Goal: Task Accomplishment & Management: Use online tool/utility

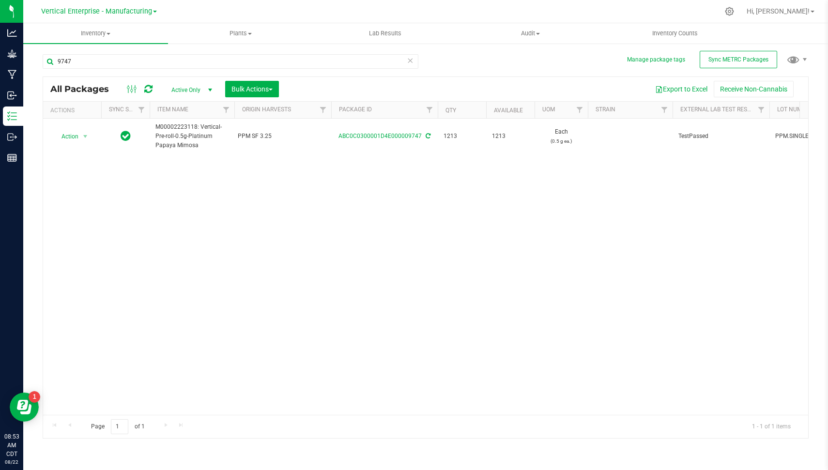
click at [410, 60] on icon at bounding box center [410, 60] width 7 height 12
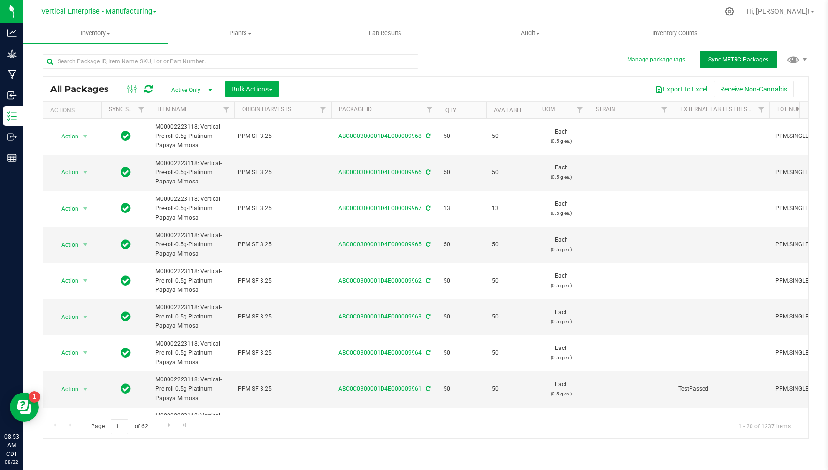
click at [736, 56] on span "Sync METRC Packages" at bounding box center [739, 59] width 60 height 7
click at [481, 12] on div at bounding box center [445, 11] width 545 height 19
click at [483, 62] on div "All Packages Active Only Active Only Lab Samples Locked All External Internal B…" at bounding box center [426, 242] width 766 height 394
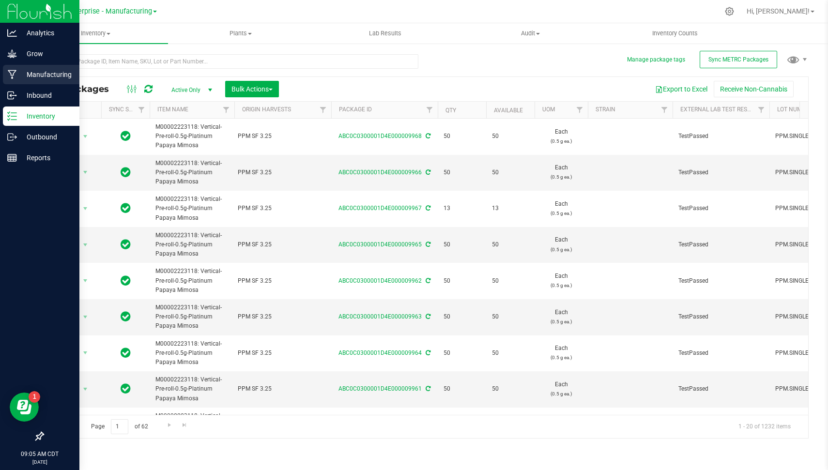
click at [17, 71] on p "Manufacturing" at bounding box center [46, 75] width 58 height 12
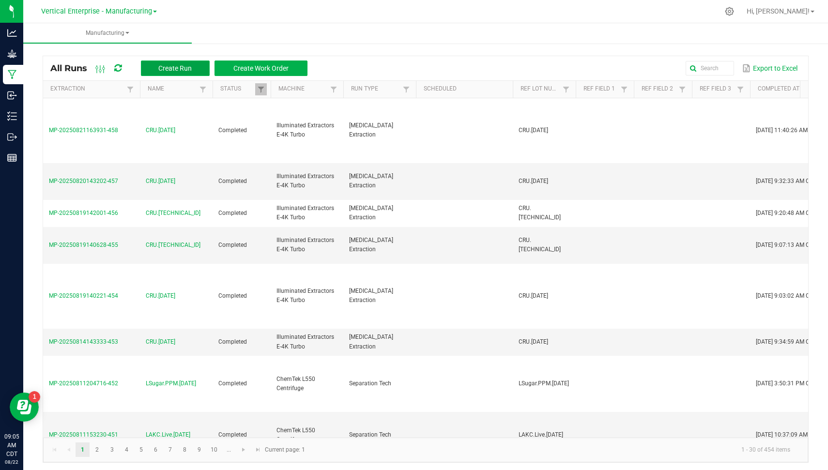
click at [187, 64] on span "Create Run" at bounding box center [174, 68] width 33 height 8
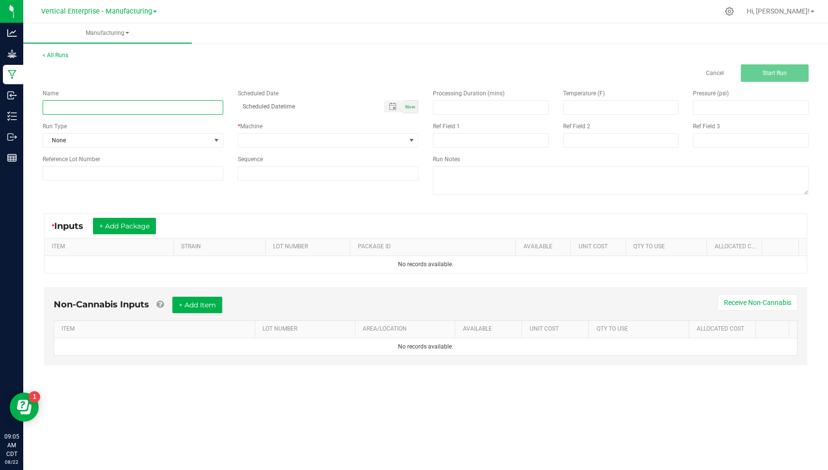
click at [156, 106] on input at bounding box center [133, 107] width 181 height 15
click at [156, 106] on input "CRU.LAKC.[DATE]" at bounding box center [133, 107] width 181 height 15
type input "CRU.LAKC.[DATE]"
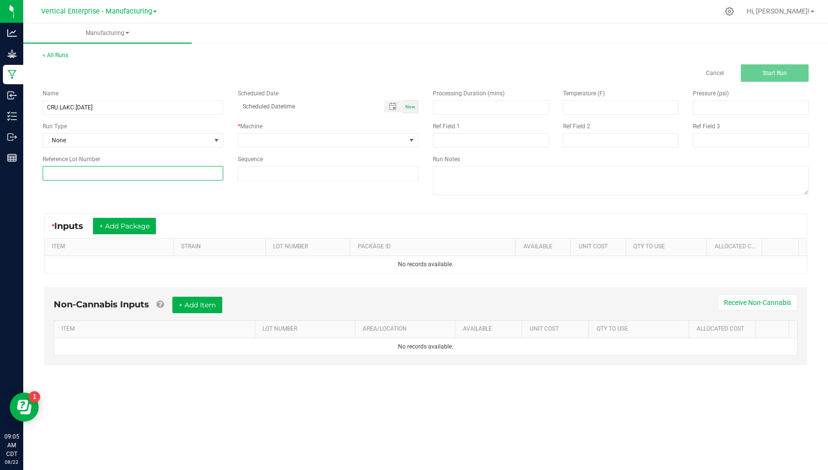
click at [122, 170] on input at bounding box center [133, 173] width 181 height 15
paste input "CRU.LAKC.[DATE]"
type input "CRU.LAKC.[DATE]"
click at [91, 137] on span "None" at bounding box center [127, 141] width 168 height 14
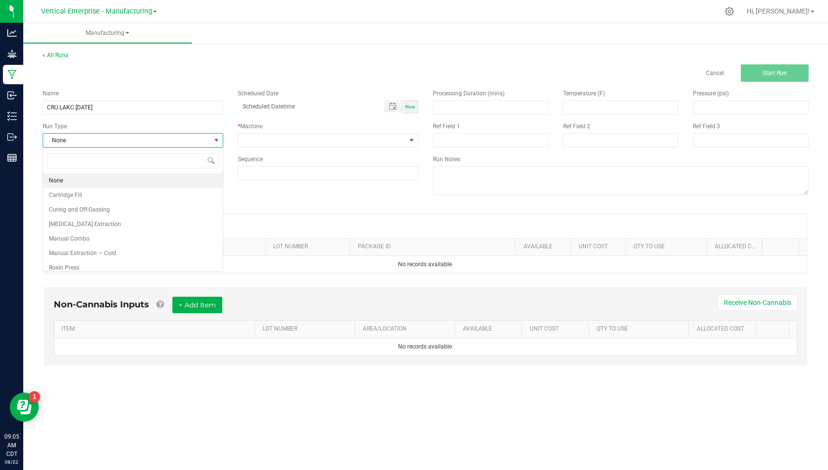
scroll to position [14, 181]
click at [120, 219] on li "[MEDICAL_DATA] Extraction" at bounding box center [133, 224] width 180 height 15
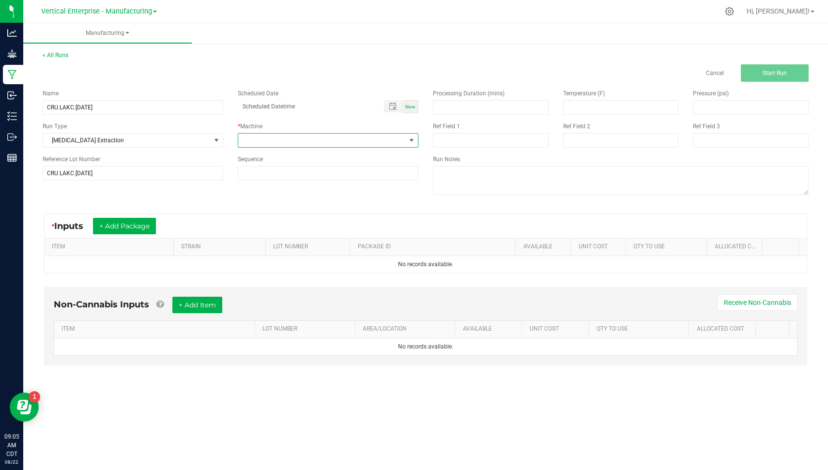
click at [285, 142] on span at bounding box center [322, 141] width 168 height 14
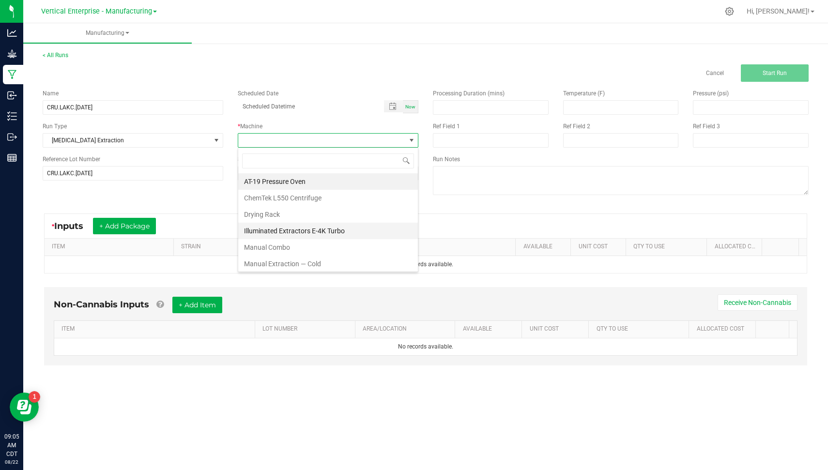
click at [302, 226] on li "Illuminated Extractors E-4K Turbo" at bounding box center [328, 231] width 180 height 16
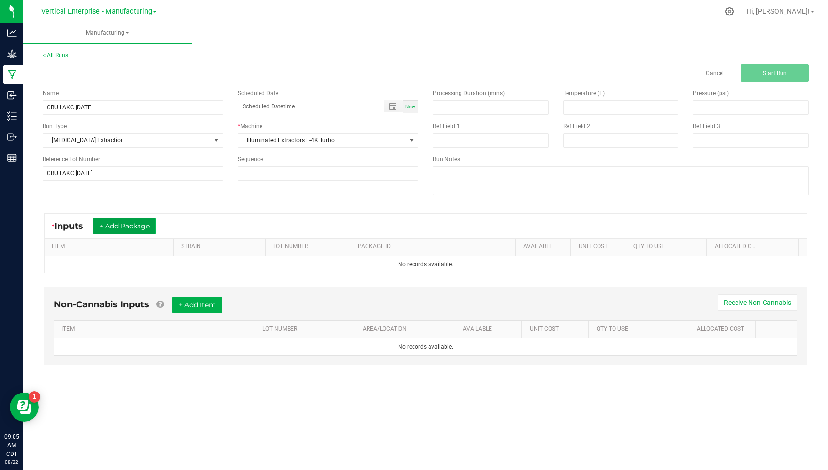
click at [132, 223] on button "+ Add Package" at bounding box center [124, 226] width 63 height 16
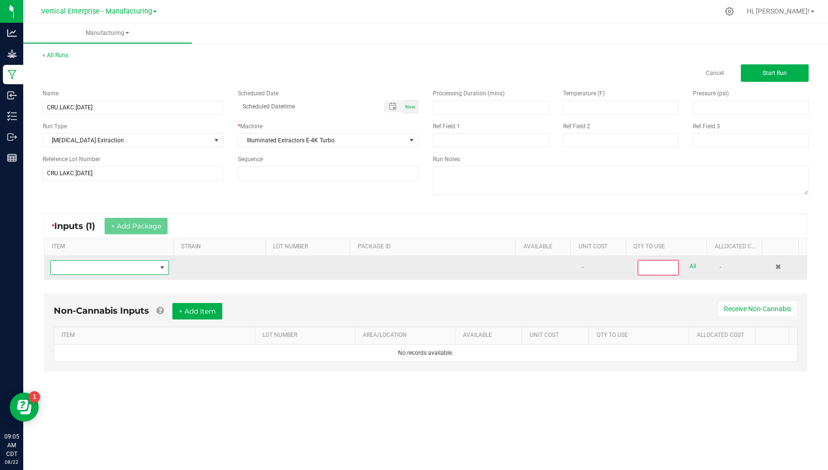
click at [159, 267] on span "NO DATA FOUND" at bounding box center [162, 268] width 8 height 8
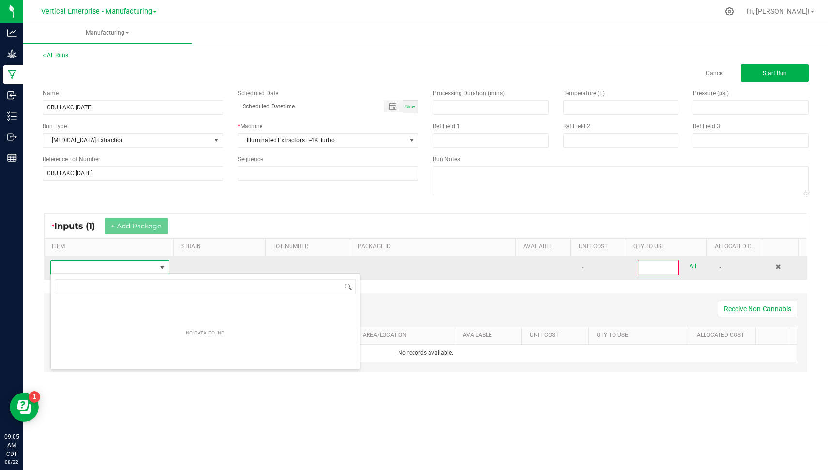
scroll to position [14, 117]
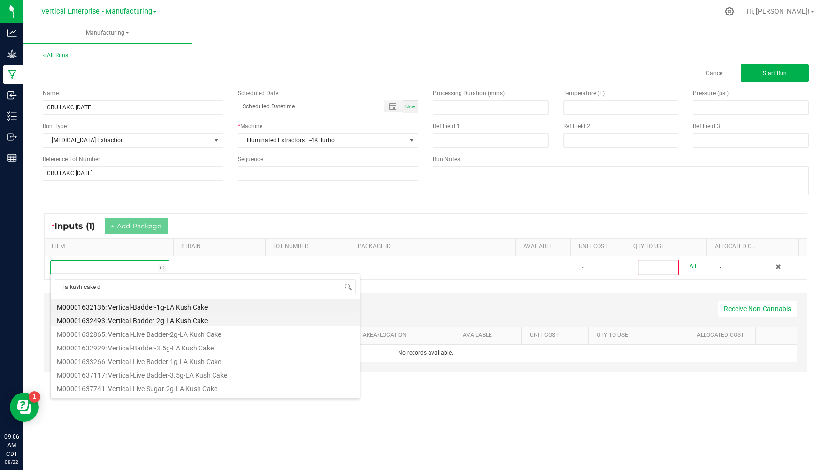
type input "la kush cake dr"
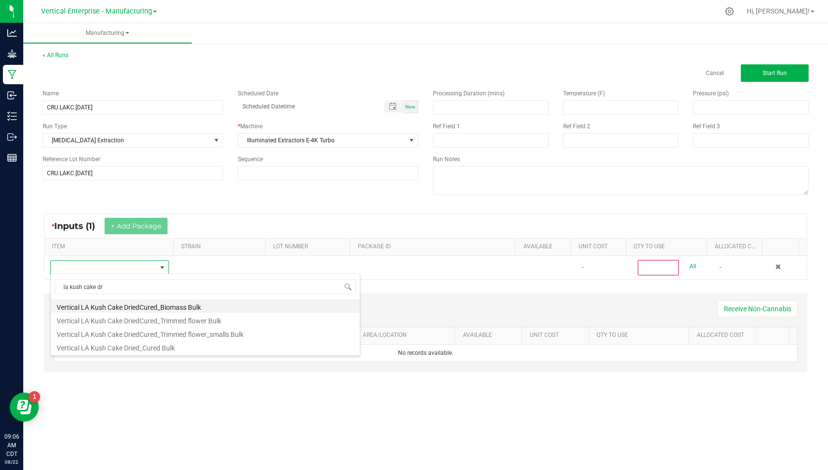
click at [185, 301] on li "Vertical LA Kush Cake DriedCured_Biomass Bulk" at bounding box center [205, 306] width 309 height 14
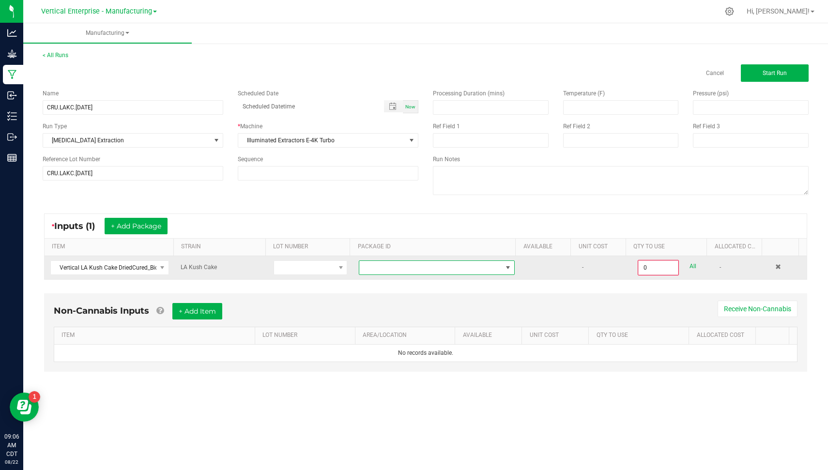
click at [482, 262] on span at bounding box center [430, 268] width 143 height 14
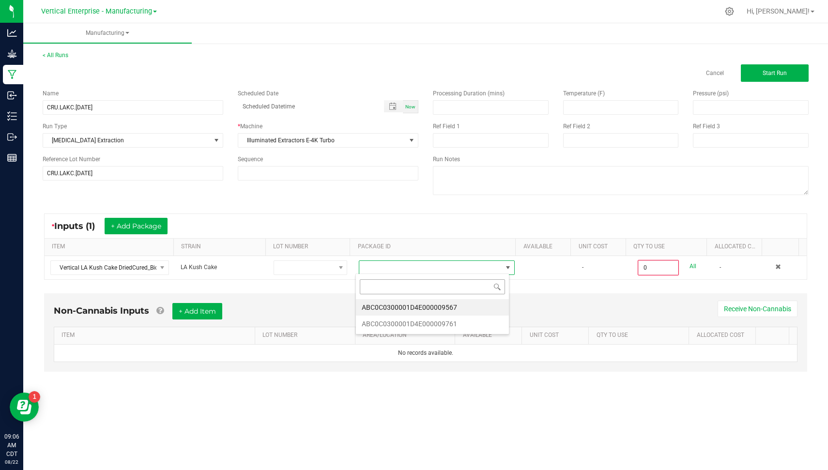
scroll to position [14, 154]
click at [462, 302] on li "ABC0C0300001D4E000009567" at bounding box center [432, 307] width 153 height 16
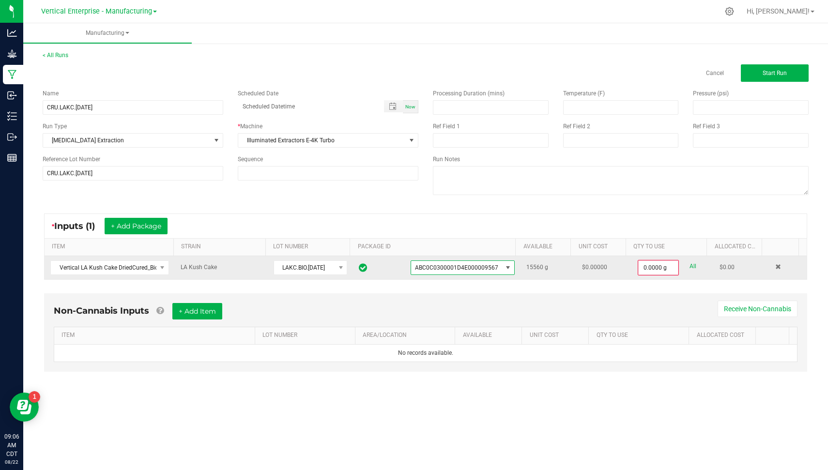
click at [690, 264] on link "All" at bounding box center [693, 266] width 7 height 13
type input "15560.0000 g"
click at [772, 67] on button "Start Run" at bounding box center [775, 72] width 68 height 17
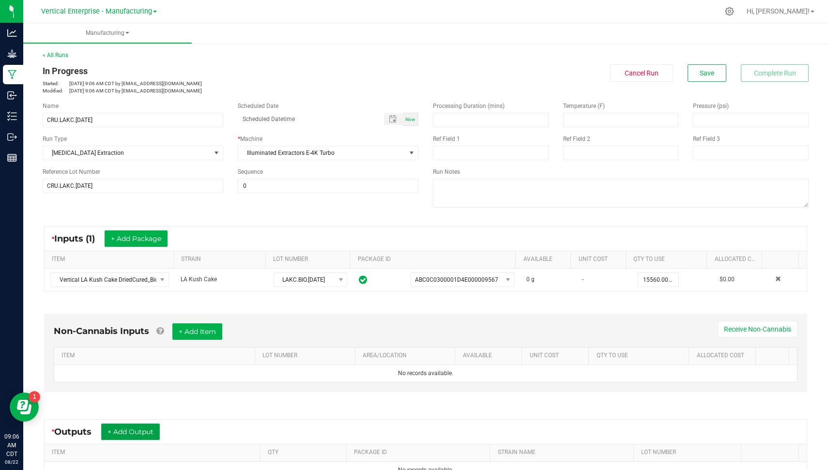
click at [122, 427] on button "+ Add Output" at bounding box center [130, 432] width 59 height 16
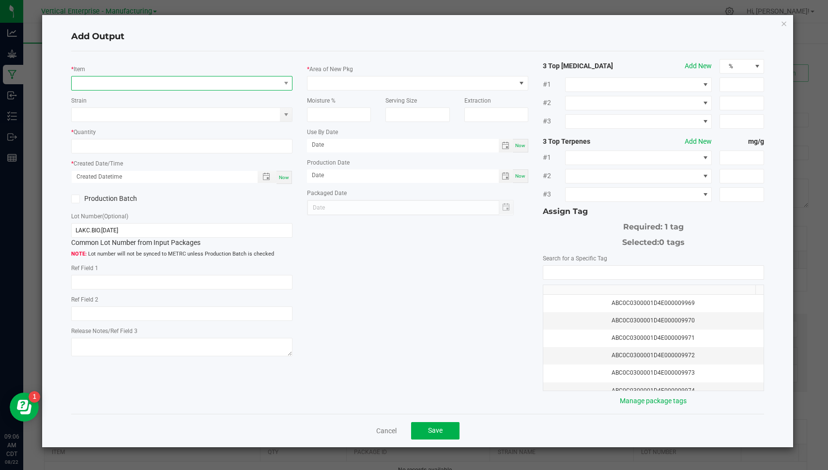
click at [220, 77] on span "NO DATA FOUND" at bounding box center [176, 84] width 208 height 14
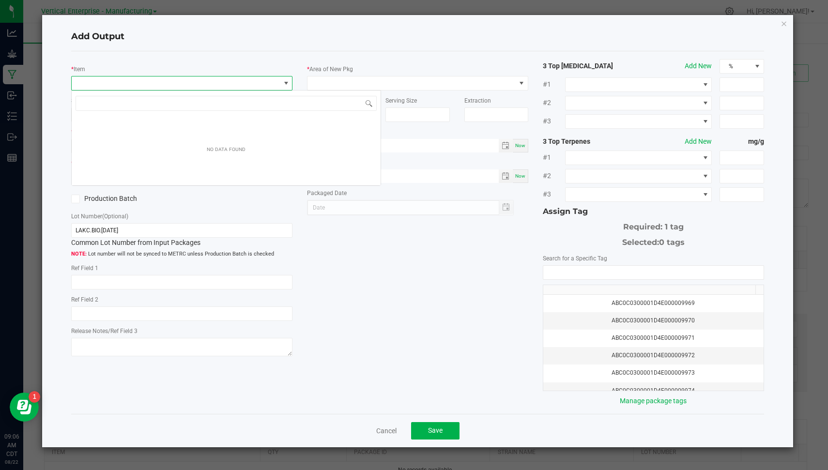
scroll to position [14, 221]
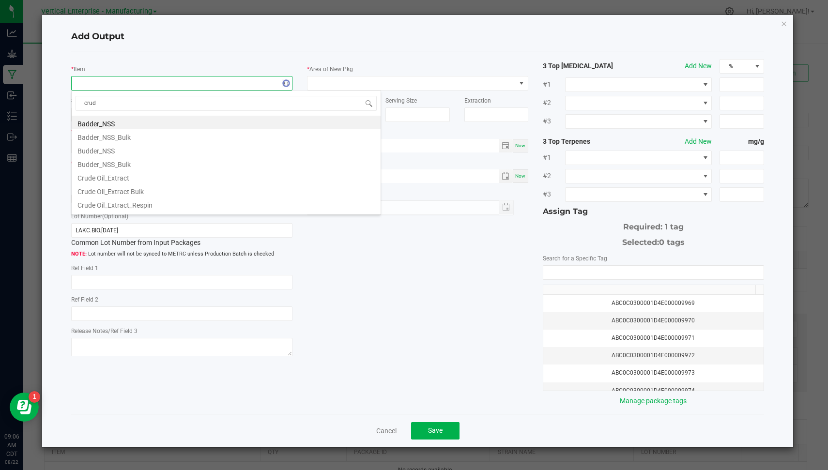
type input "crude"
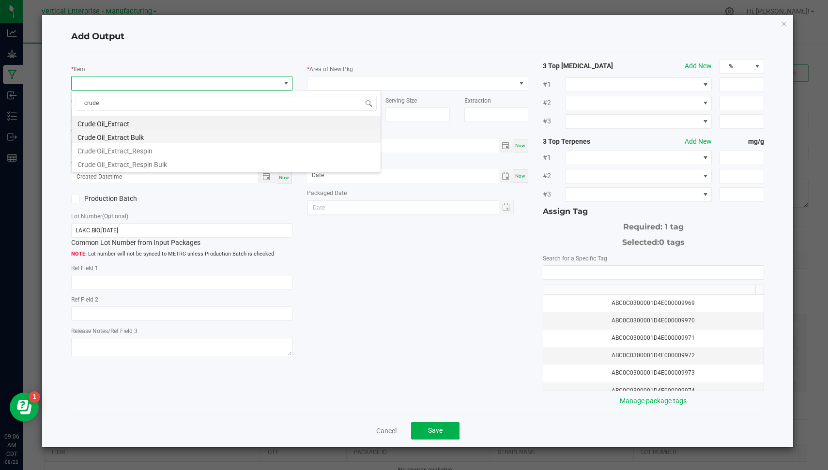
click at [177, 137] on li "Crude Oil_Extract Bulk" at bounding box center [226, 136] width 309 height 14
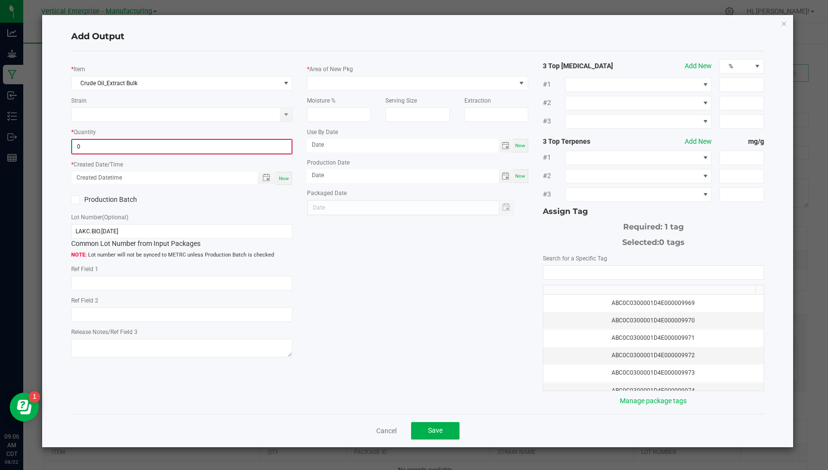
click at [121, 147] on input "0" at bounding box center [181, 147] width 219 height 14
type input "1693.0000 g"
click at [293, 177] on div "* Item Crude Oil_Extract Bulk Strain * Quantity 1693.0000 g * Created Date/Time…" at bounding box center [182, 209] width 236 height 301
click at [289, 176] on div "Now" at bounding box center [284, 177] width 15 height 13
type input "[DATE] 9:06 AM"
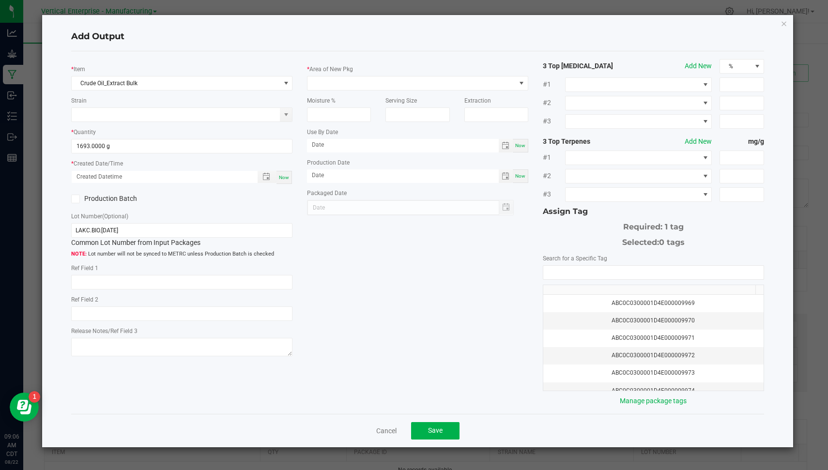
type input "[DATE]"
click at [130, 196] on label "Production Batch" at bounding box center [122, 199] width 103 height 10
click at [0, 0] on input "Production Batch" at bounding box center [0, 0] width 0 height 0
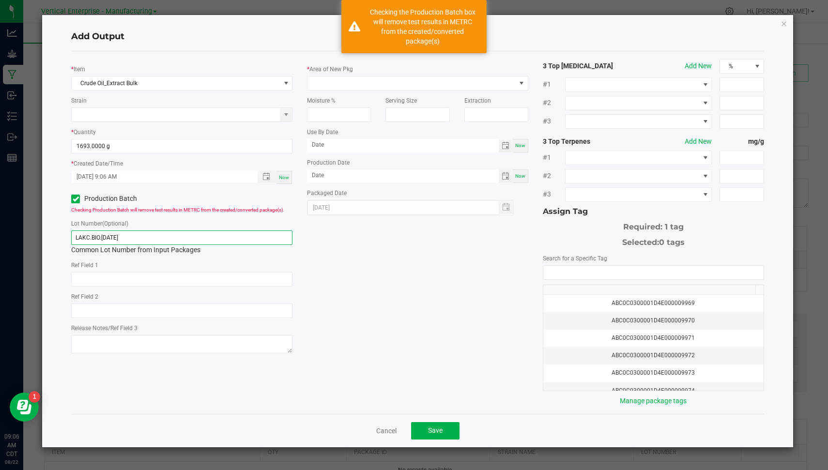
click at [133, 233] on input "LAKC.BIO.[DATE]" at bounding box center [181, 238] width 221 height 15
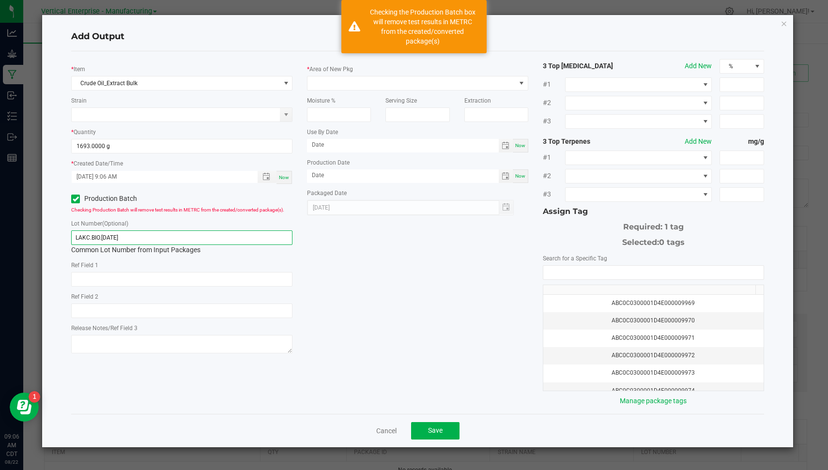
paste input "CRU.LAKC.8.2"
type input "CRU.LAKC.[DATE]"
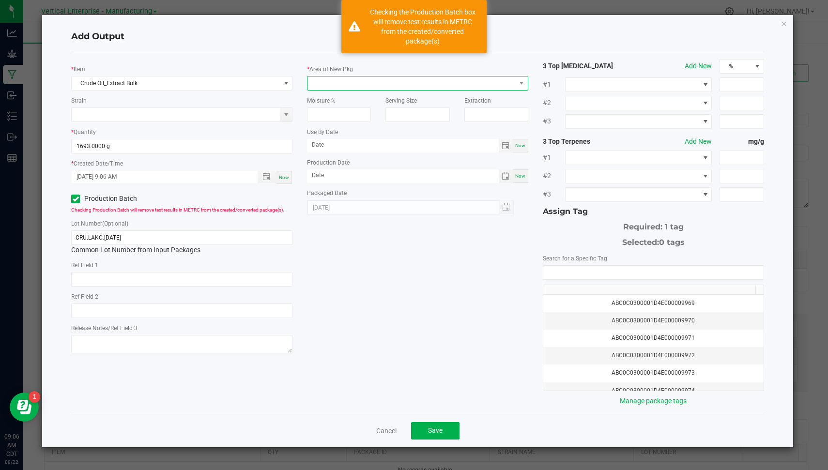
click at [356, 85] on span at bounding box center [412, 84] width 208 height 14
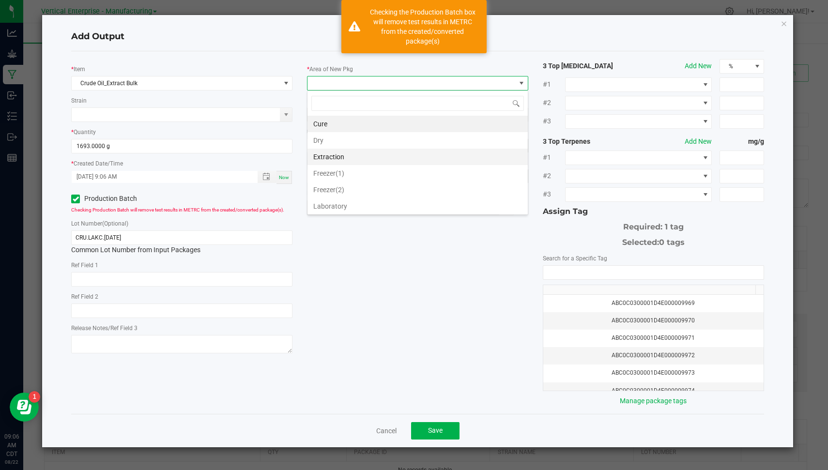
click at [367, 153] on li "Extraction" at bounding box center [418, 157] width 220 height 16
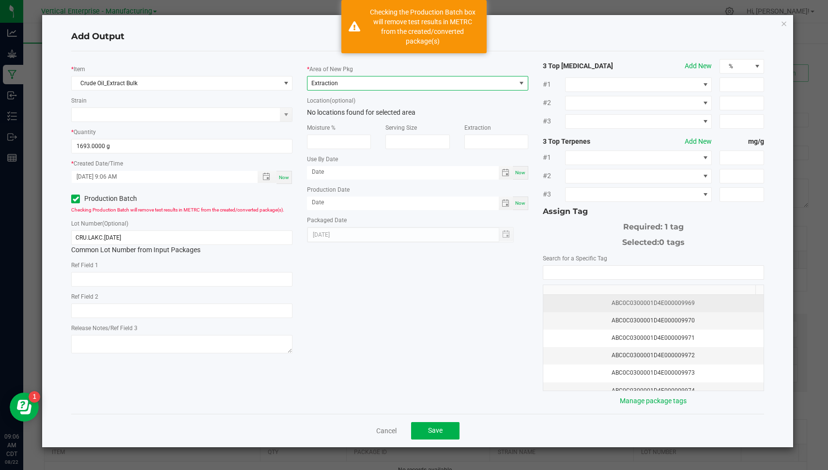
click at [619, 299] on div "ABC0C0300001D4E000009969" at bounding box center [653, 303] width 209 height 9
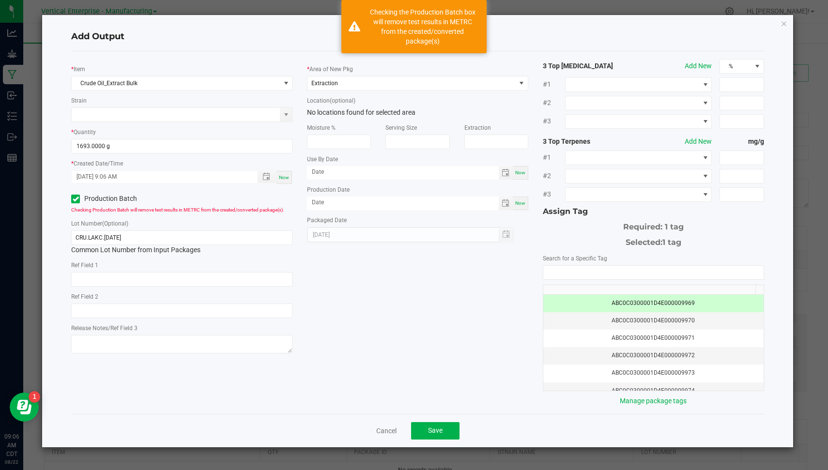
click at [473, 345] on div "* Item Crude Oil_Extract Bulk Strain * Quantity 1693.0000 g * Created Date/Time…" at bounding box center [418, 232] width 708 height 347
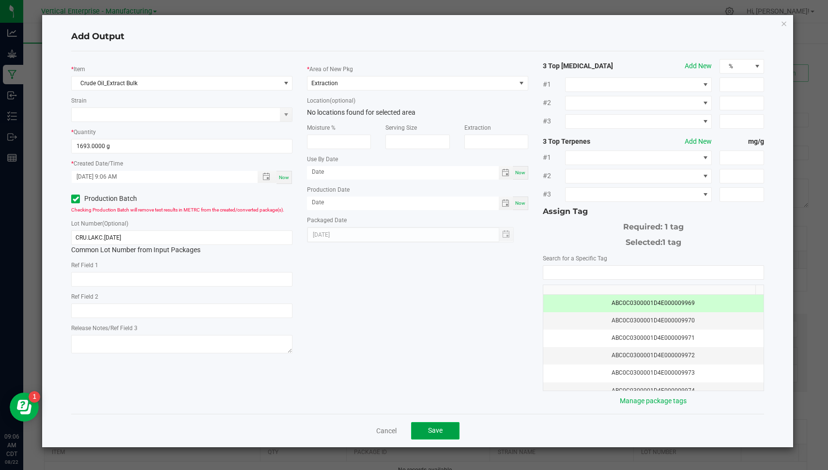
click at [431, 433] on button "Save" at bounding box center [435, 430] width 48 height 17
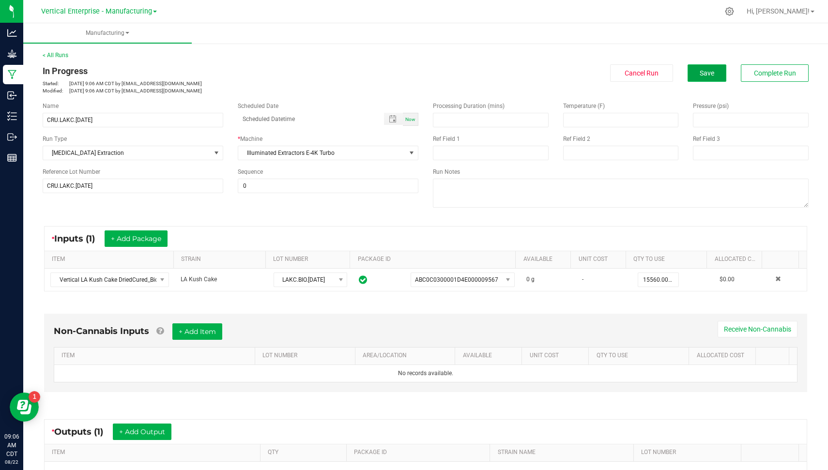
click at [693, 65] on button "Save" at bounding box center [707, 72] width 39 height 17
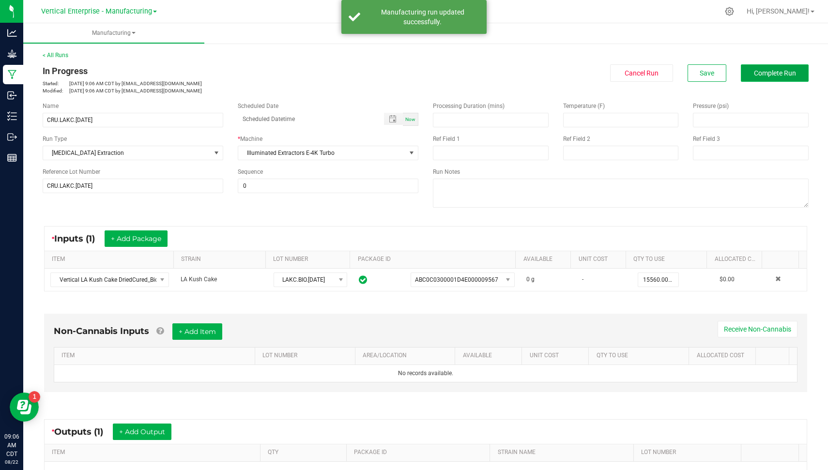
click at [754, 71] on span "Complete Run" at bounding box center [775, 73] width 42 height 8
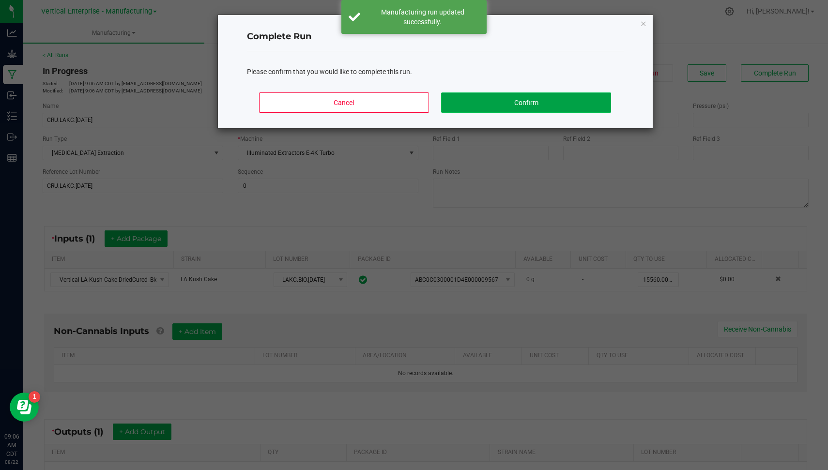
click at [554, 99] on button "Confirm" at bounding box center [525, 102] width 169 height 20
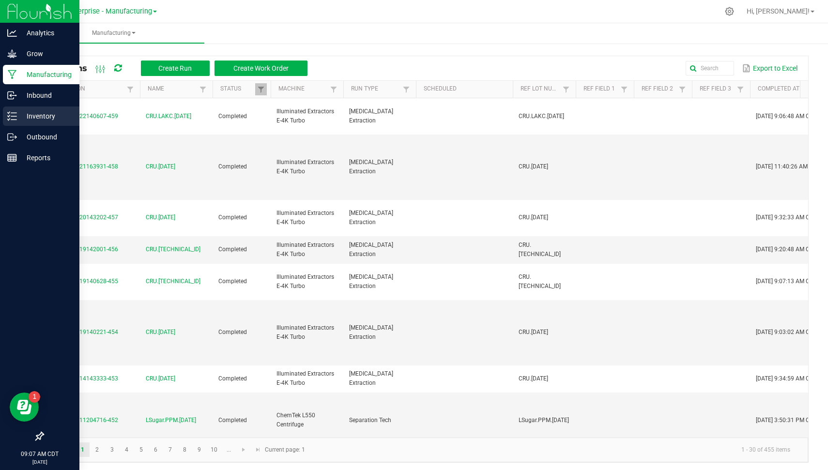
click at [3, 118] on div "Inventory" at bounding box center [41, 116] width 77 height 19
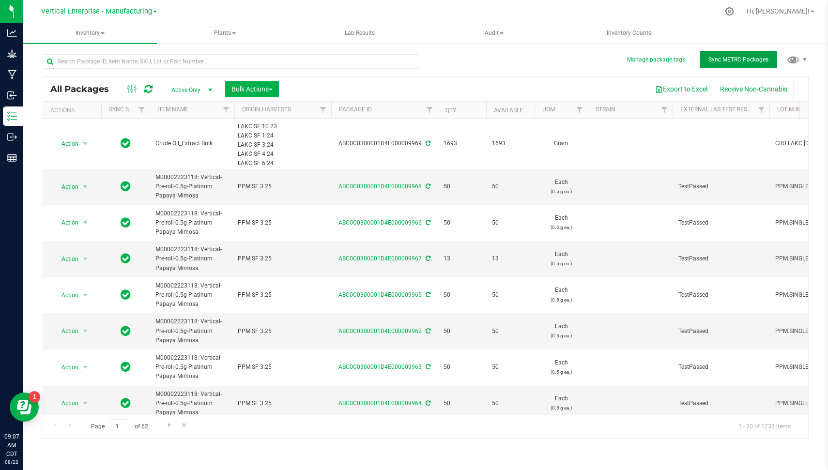
click at [737, 51] on button "Sync METRC Packages" at bounding box center [738, 59] width 77 height 17
